Goal: Task Accomplishment & Management: Complete application form

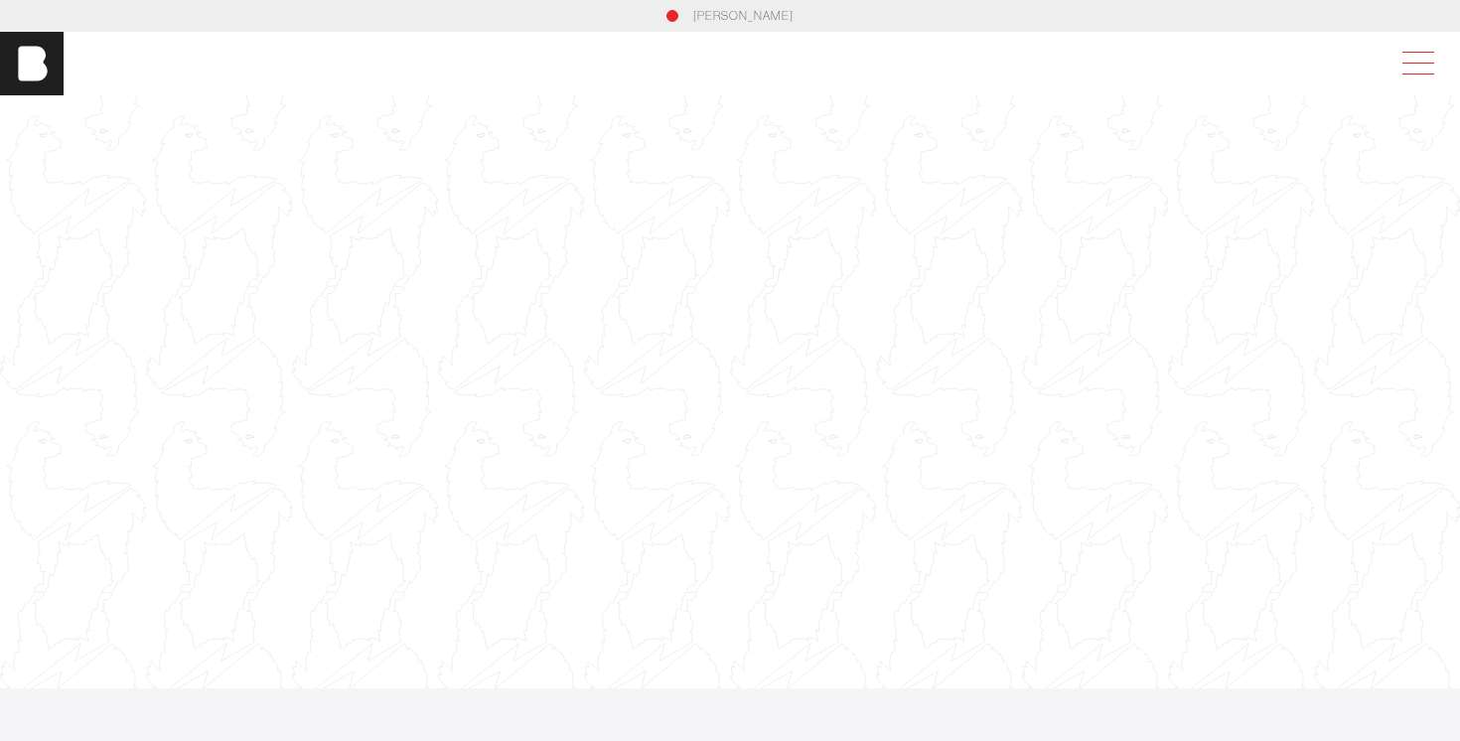
click at [1416, 69] on span at bounding box center [1414, 64] width 46 height 36
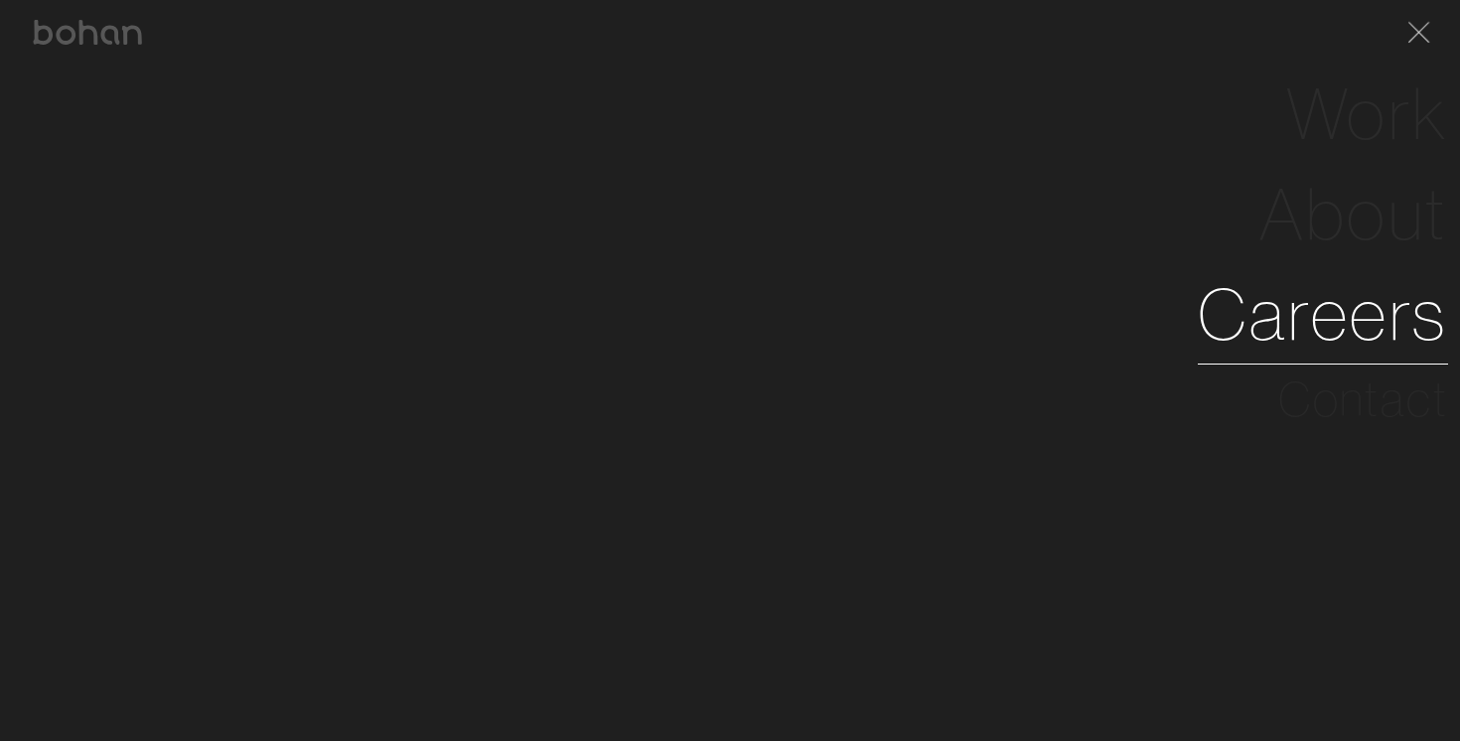
click at [1346, 305] on link "Careers" at bounding box center [1323, 314] width 250 height 100
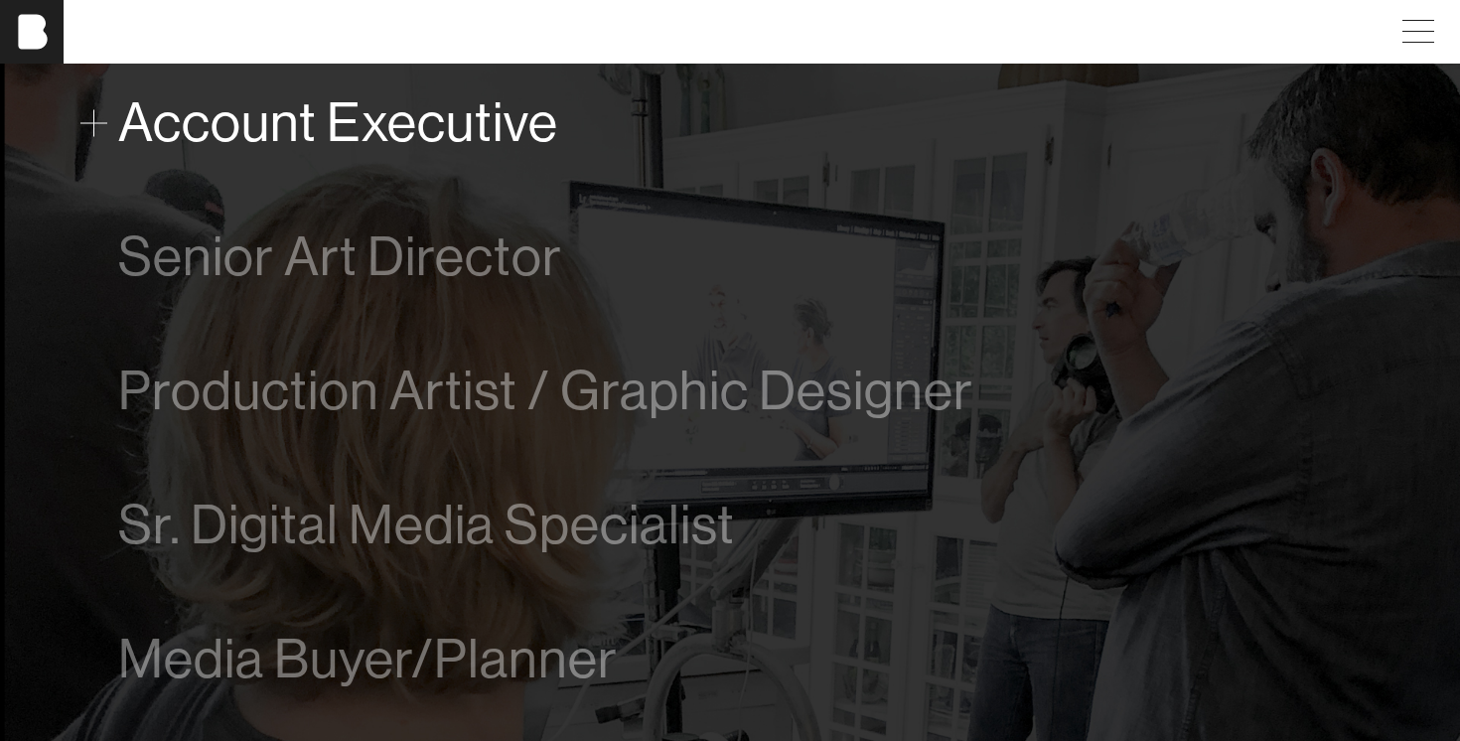
scroll to position [1175, 0]
click at [316, 135] on span "Account Executive" at bounding box center [338, 124] width 440 height 61
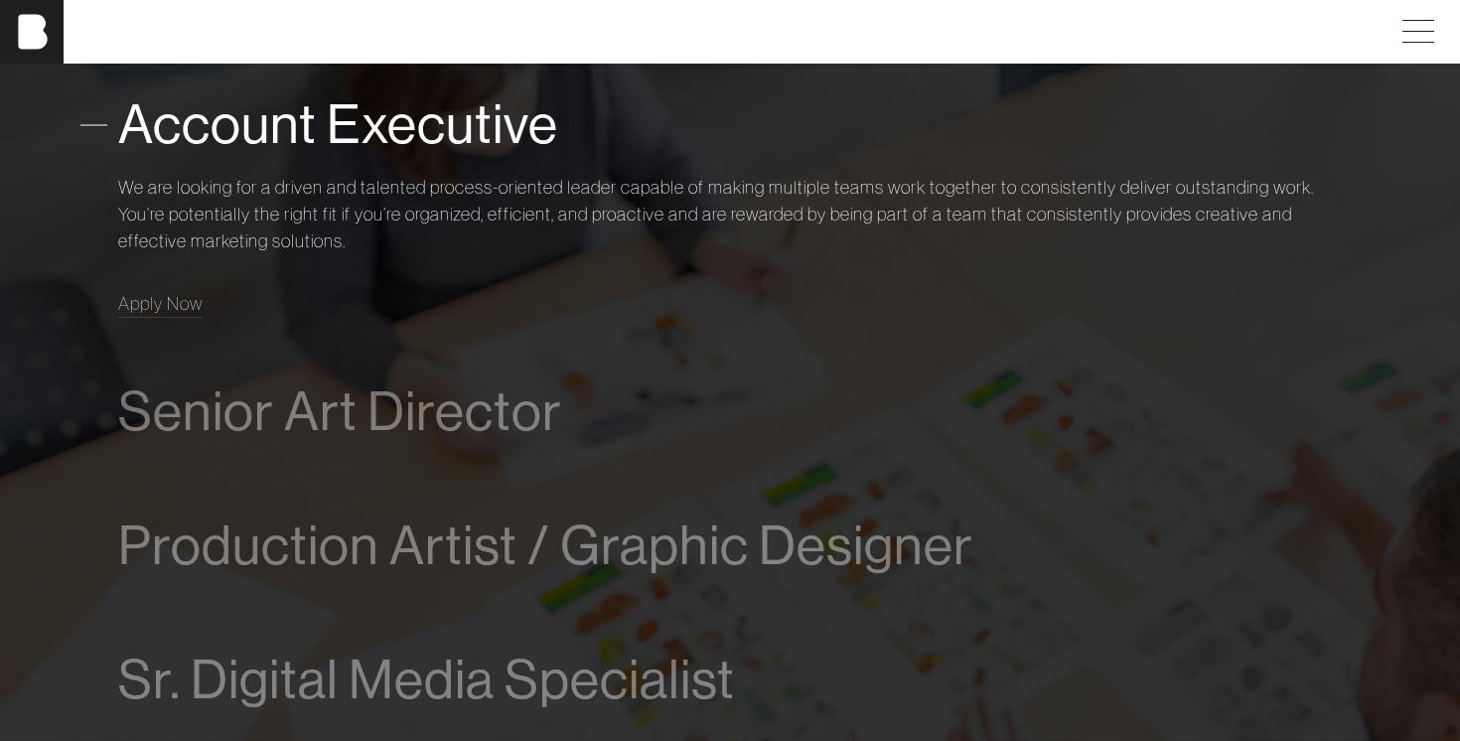
scroll to position [1161, 0]
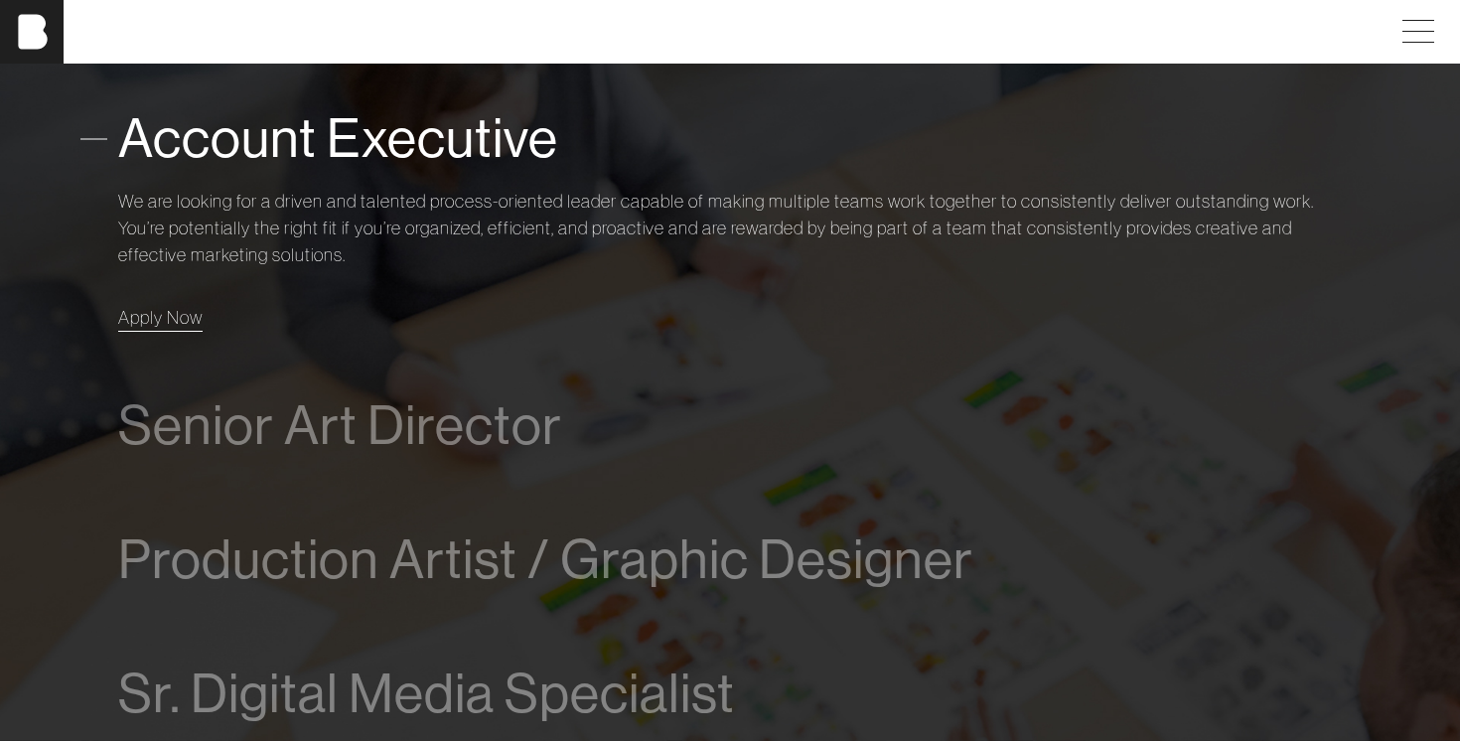
click at [177, 310] on span "Apply Now" at bounding box center [160, 317] width 84 height 23
click at [270, 164] on span "Account Executive" at bounding box center [338, 138] width 440 height 61
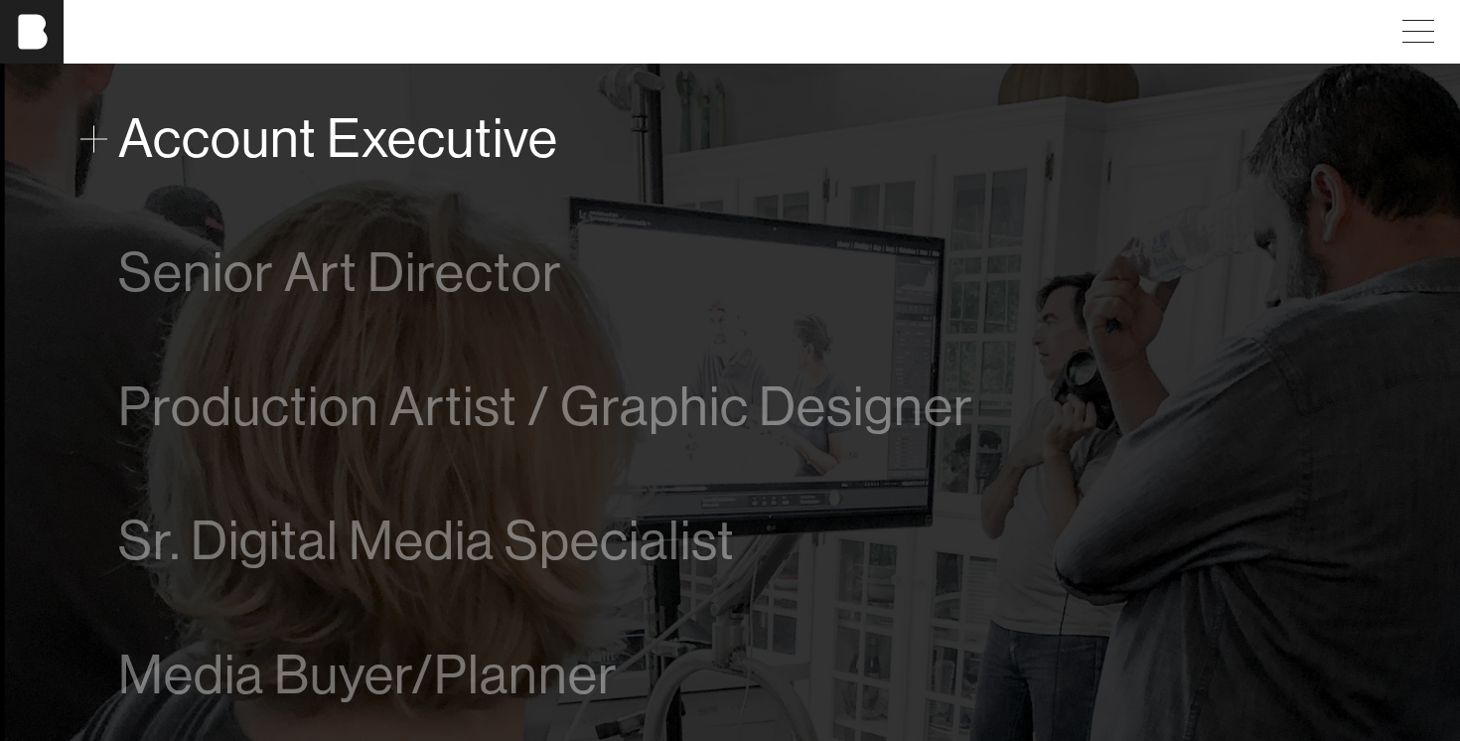
click at [270, 164] on span "Account Executive" at bounding box center [338, 138] width 440 height 61
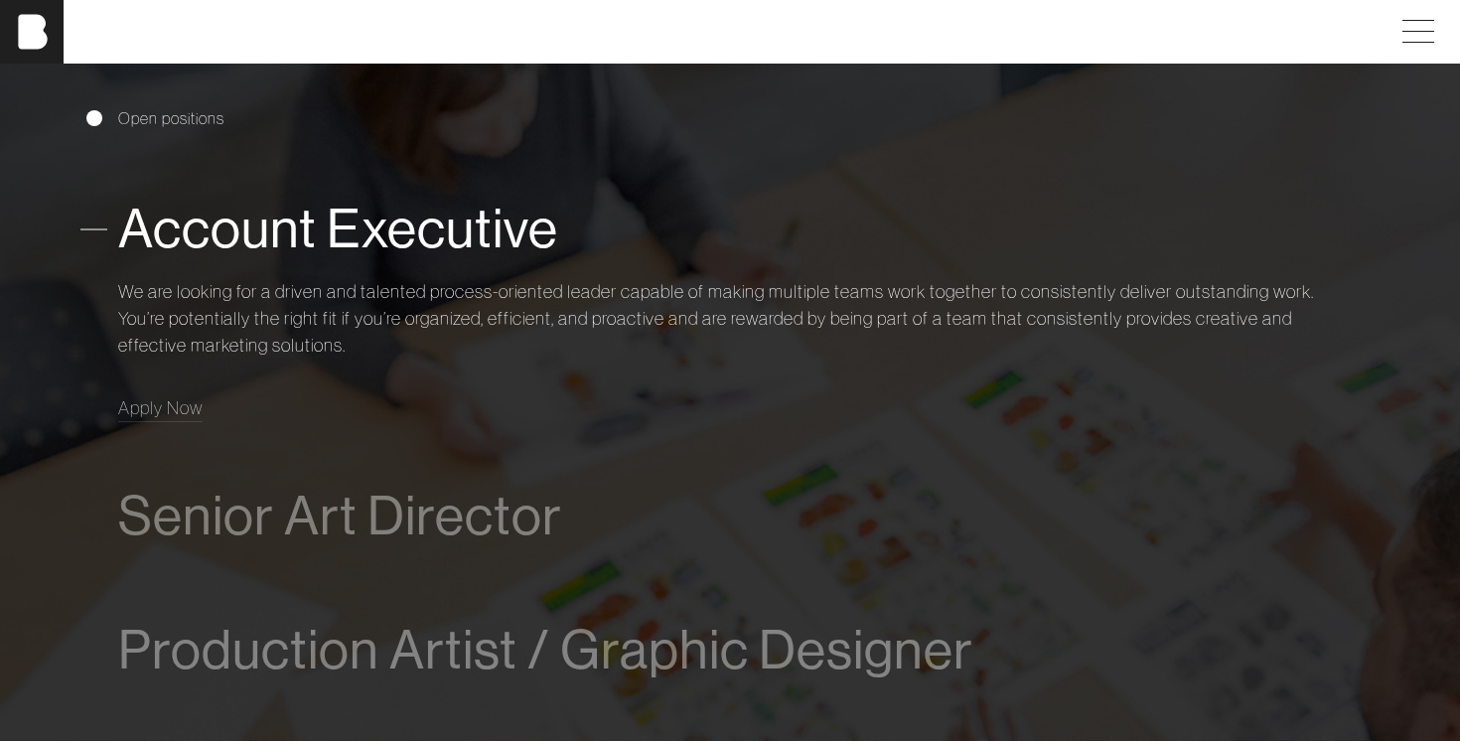
scroll to position [1104, 0]
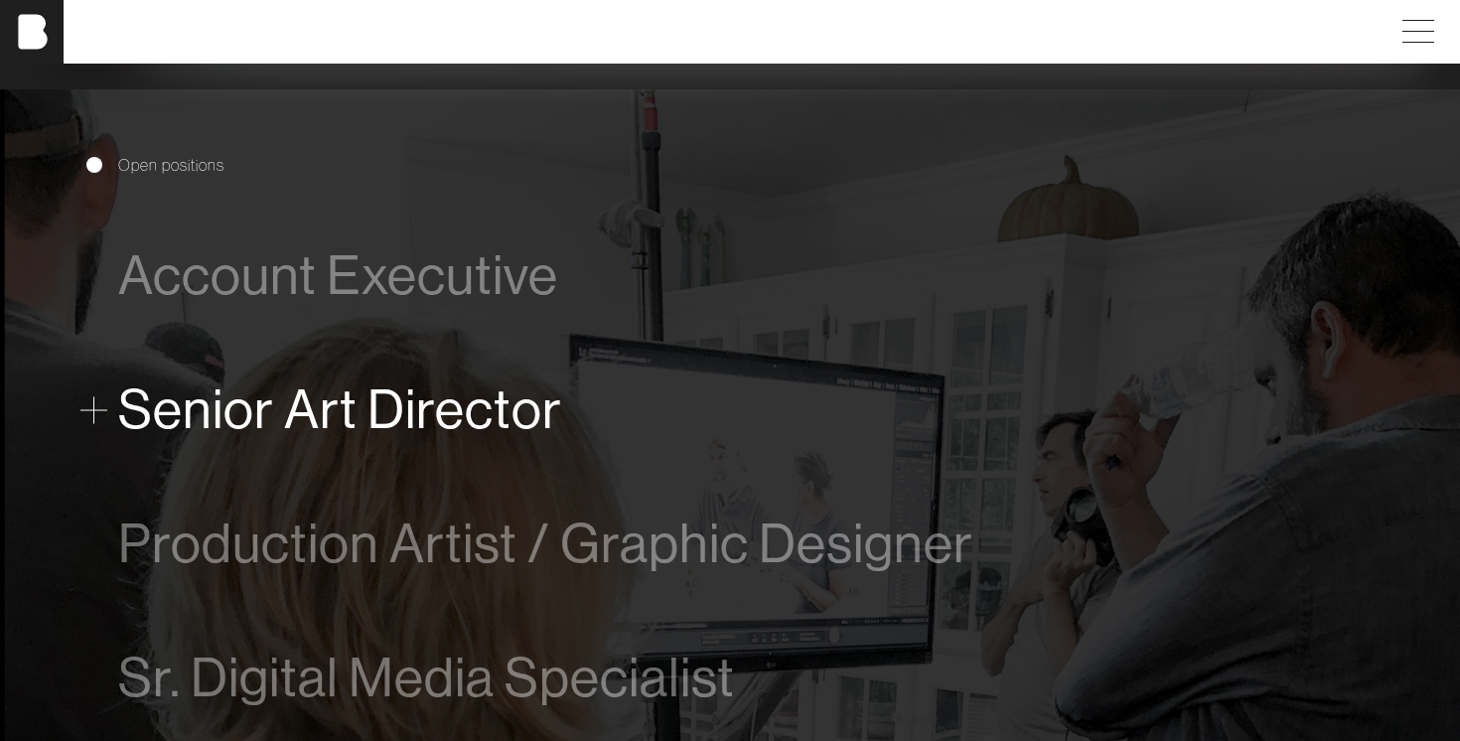
scroll to position [1153, 0]
